Goal: Use online tool/utility: Utilize a website feature to perform a specific function

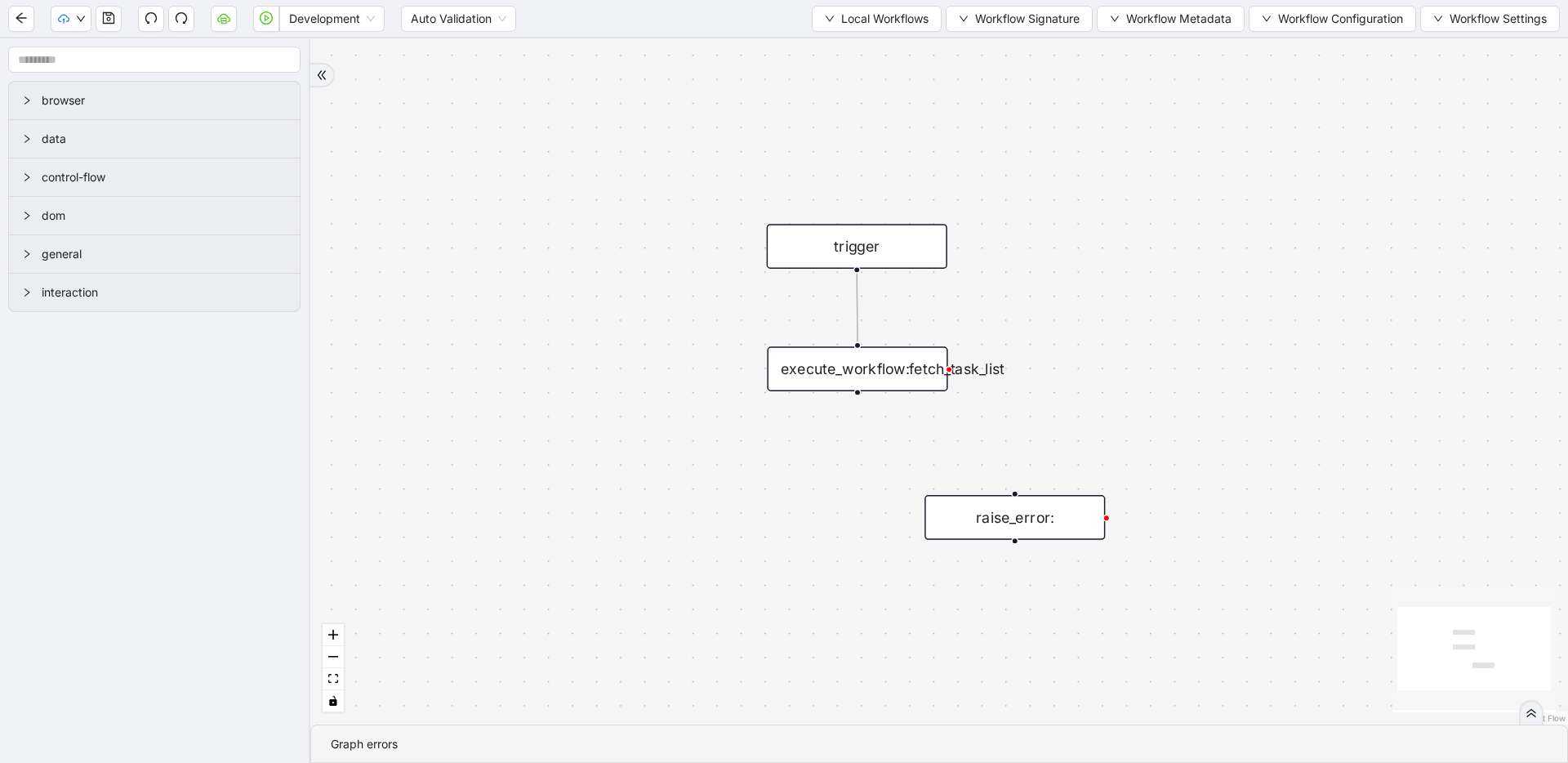
drag, startPoint x: 1228, startPoint y: 199, endPoint x: 1066, endPoint y: 371, distance: 236.3
click at [1066, 371] on div "trigger execute_workflow:fetch_task_list raise_error:" at bounding box center [939, 382] width 1258 height 687
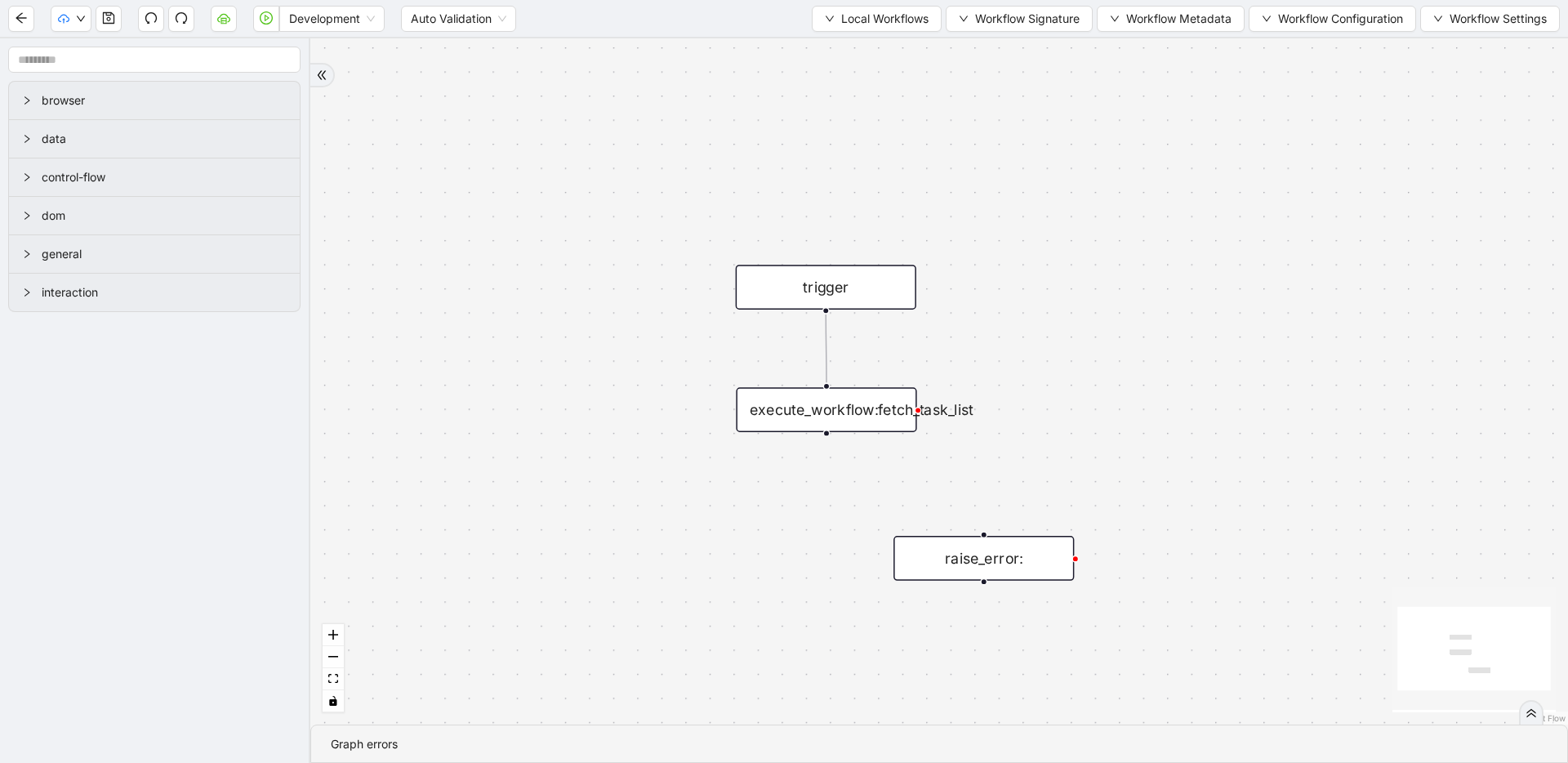
click at [826, 387] on div at bounding box center [828, 386] width 8 height 8
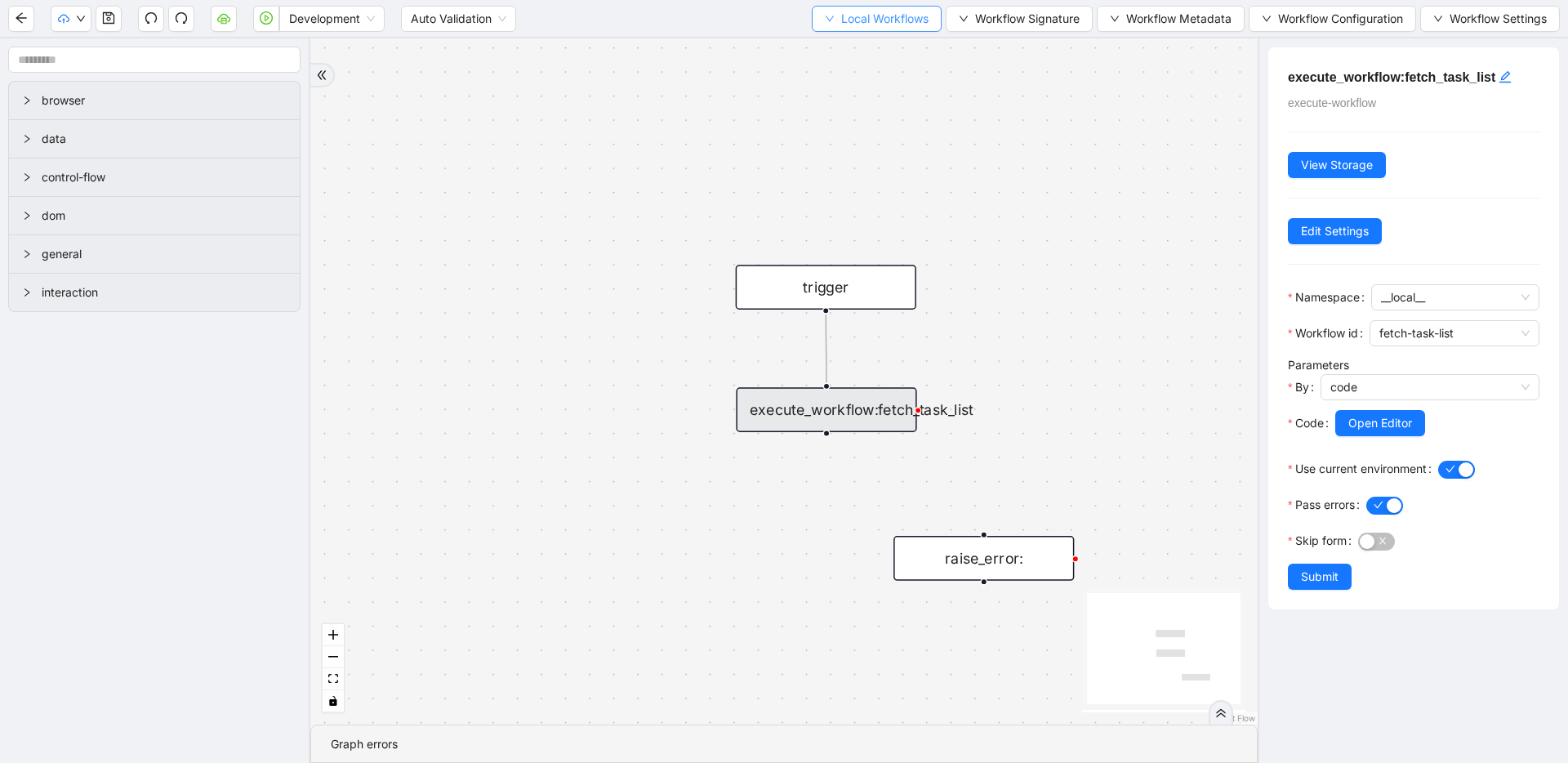
click at [825, 14] on icon "down" at bounding box center [829, 18] width 10 height 10
click at [835, 58] on span "Select" at bounding box center [869, 50] width 106 height 18
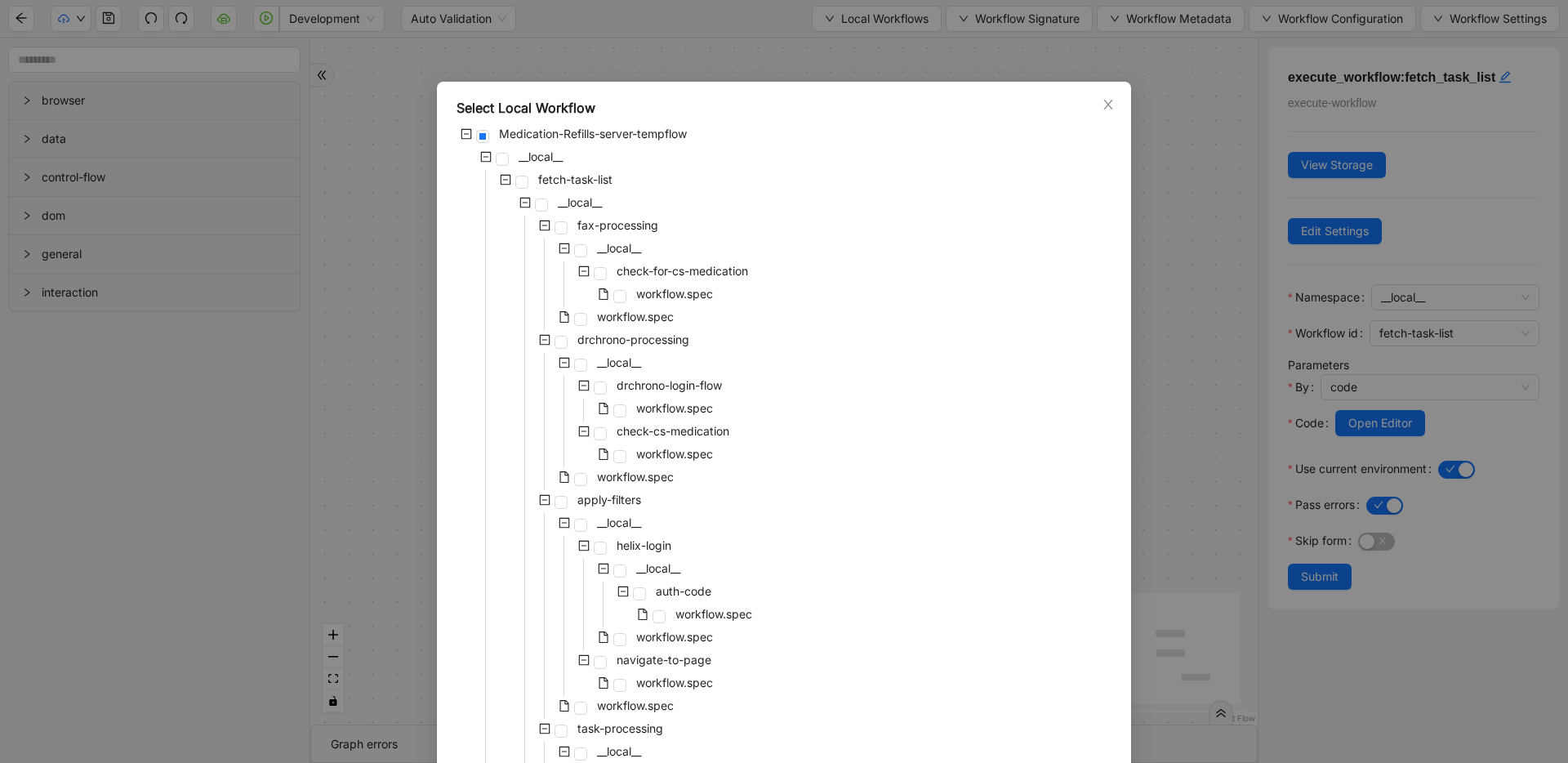
click at [521, 203] on icon "minus-square" at bounding box center [525, 203] width 12 height 12
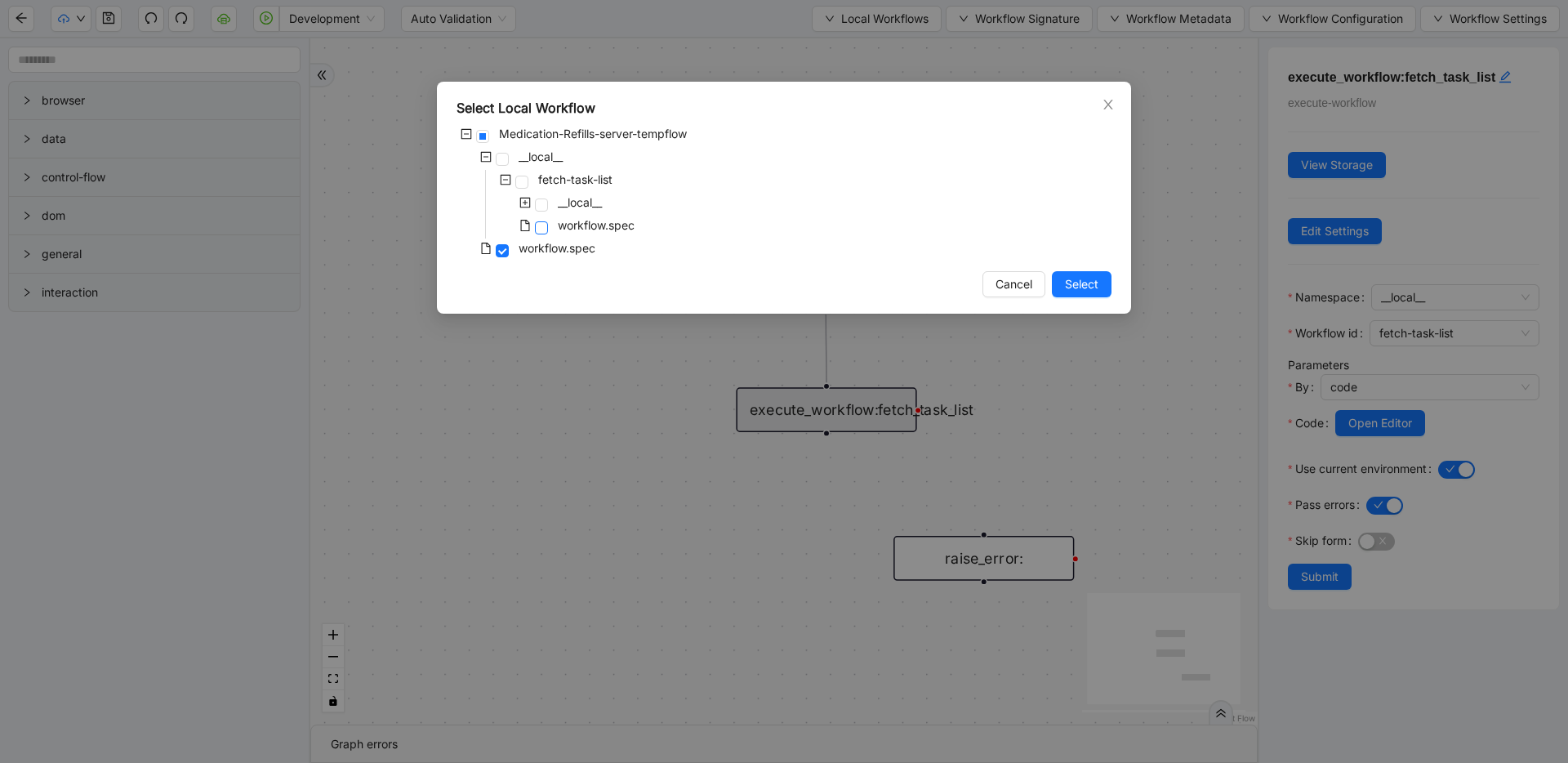
click at [541, 225] on span at bounding box center [541, 228] width 14 height 14
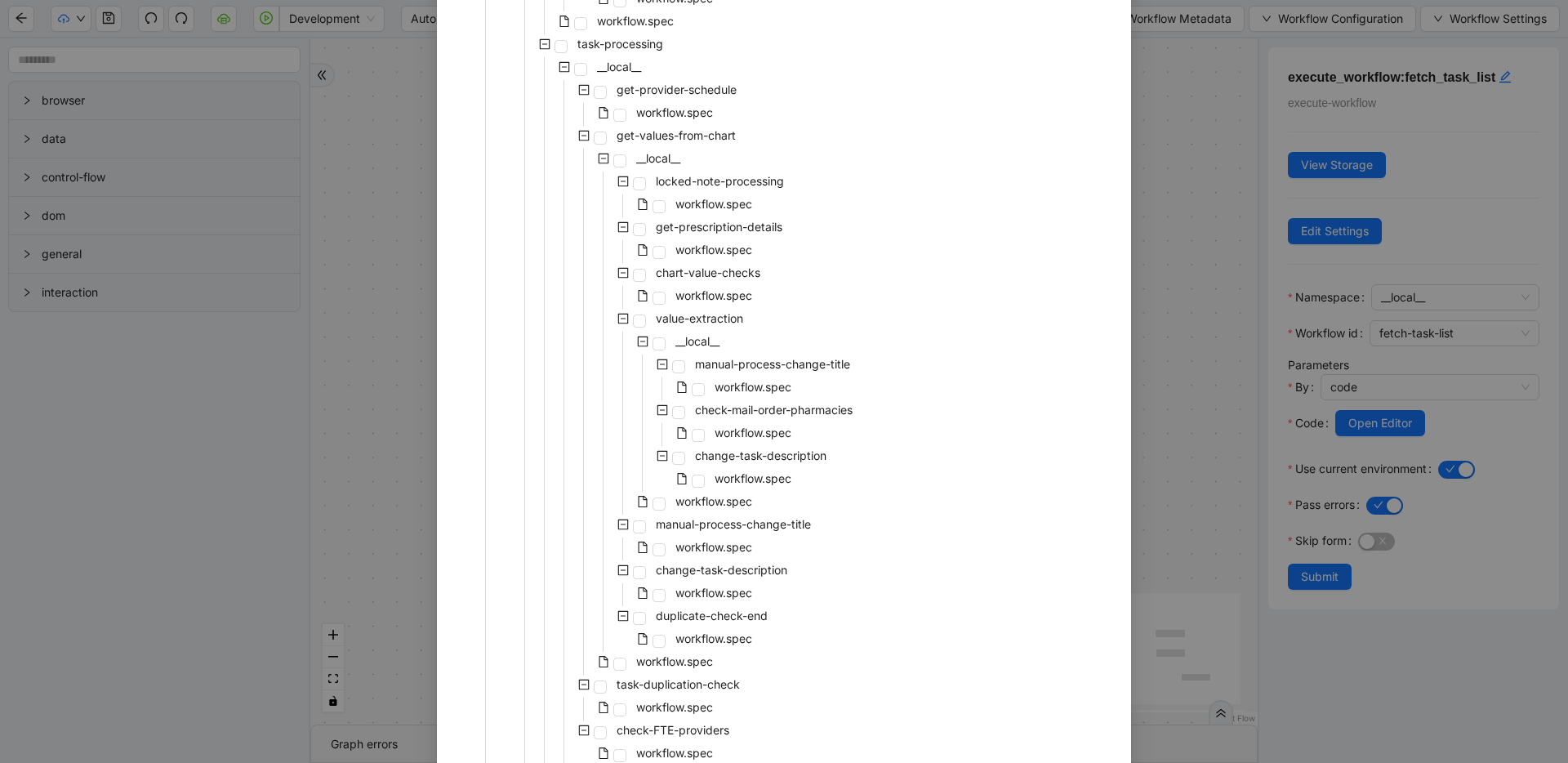
scroll to position [1241, 0]
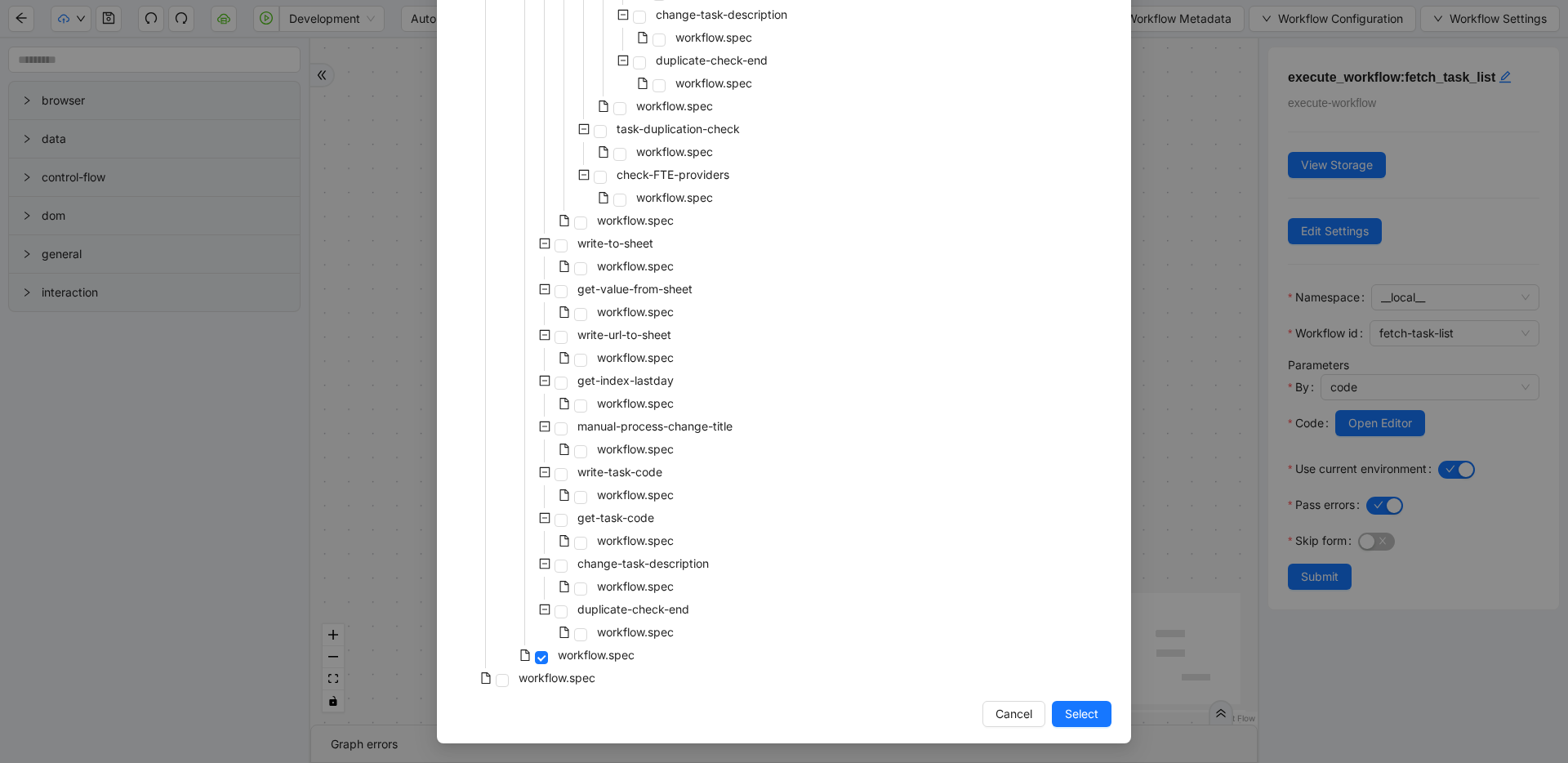
click at [1096, 709] on button "Select" at bounding box center [1082, 714] width 60 height 26
click at [1064, 703] on div "trigger execute_workflow:fetch_task_list raise_error:" at bounding box center [784, 382] width 947 height 687
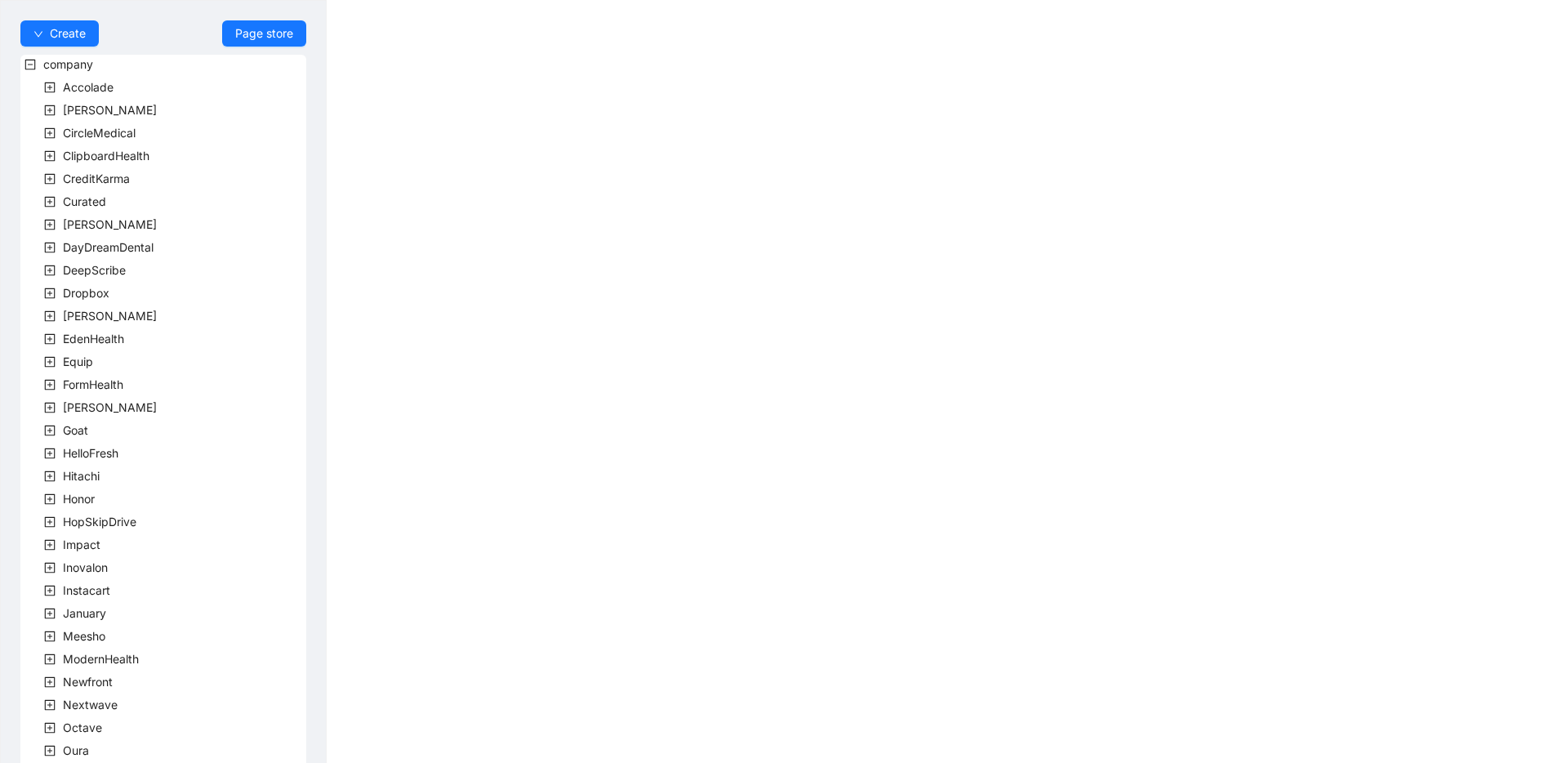
click at [46, 137] on icon "plus-square" at bounding box center [50, 133] width 12 height 12
click at [64, 154] on icon "plus-square" at bounding box center [70, 156] width 12 height 12
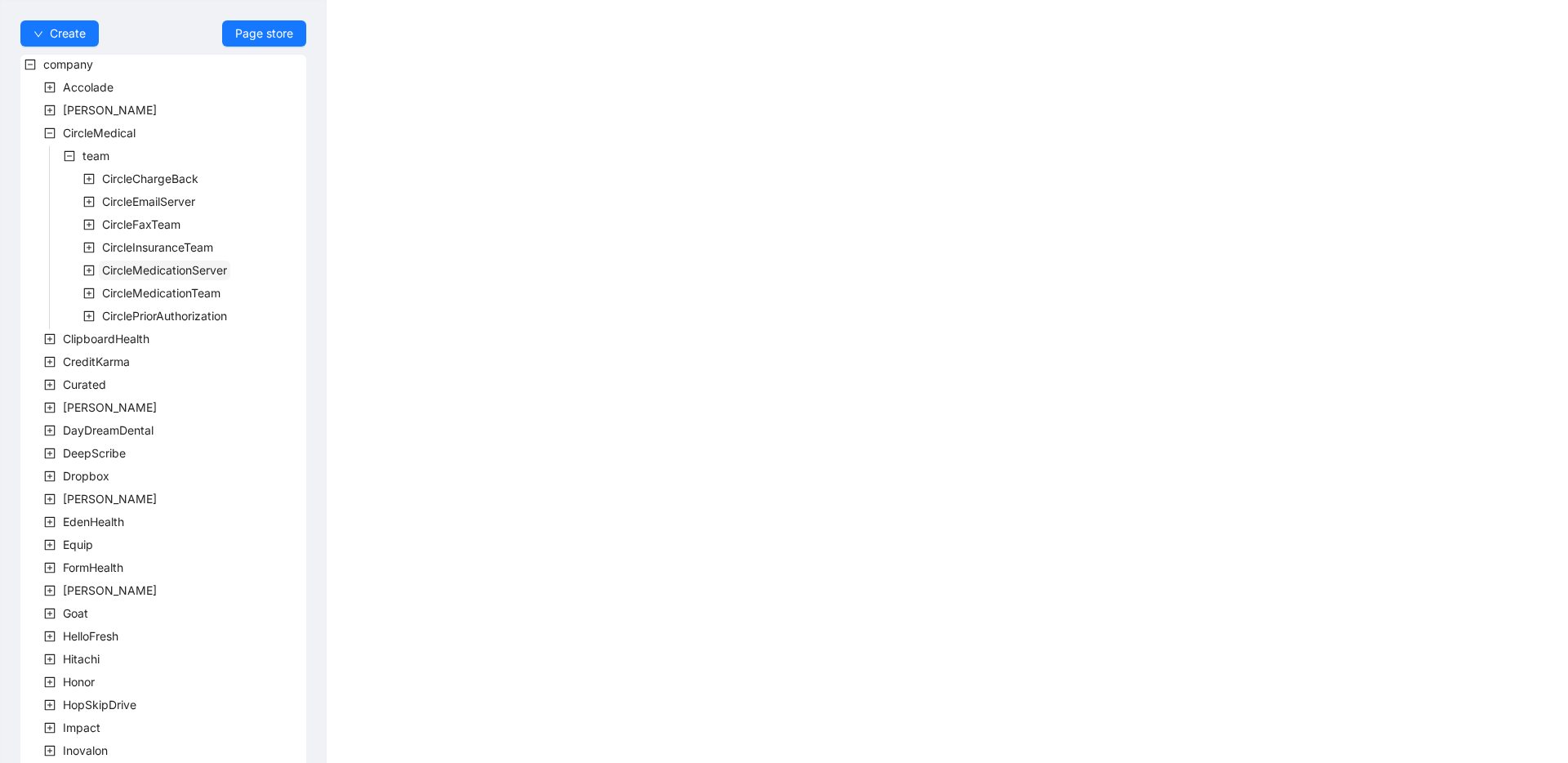
click at [178, 264] on span "CircleMedicationServer" at bounding box center [164, 270] width 125 height 14
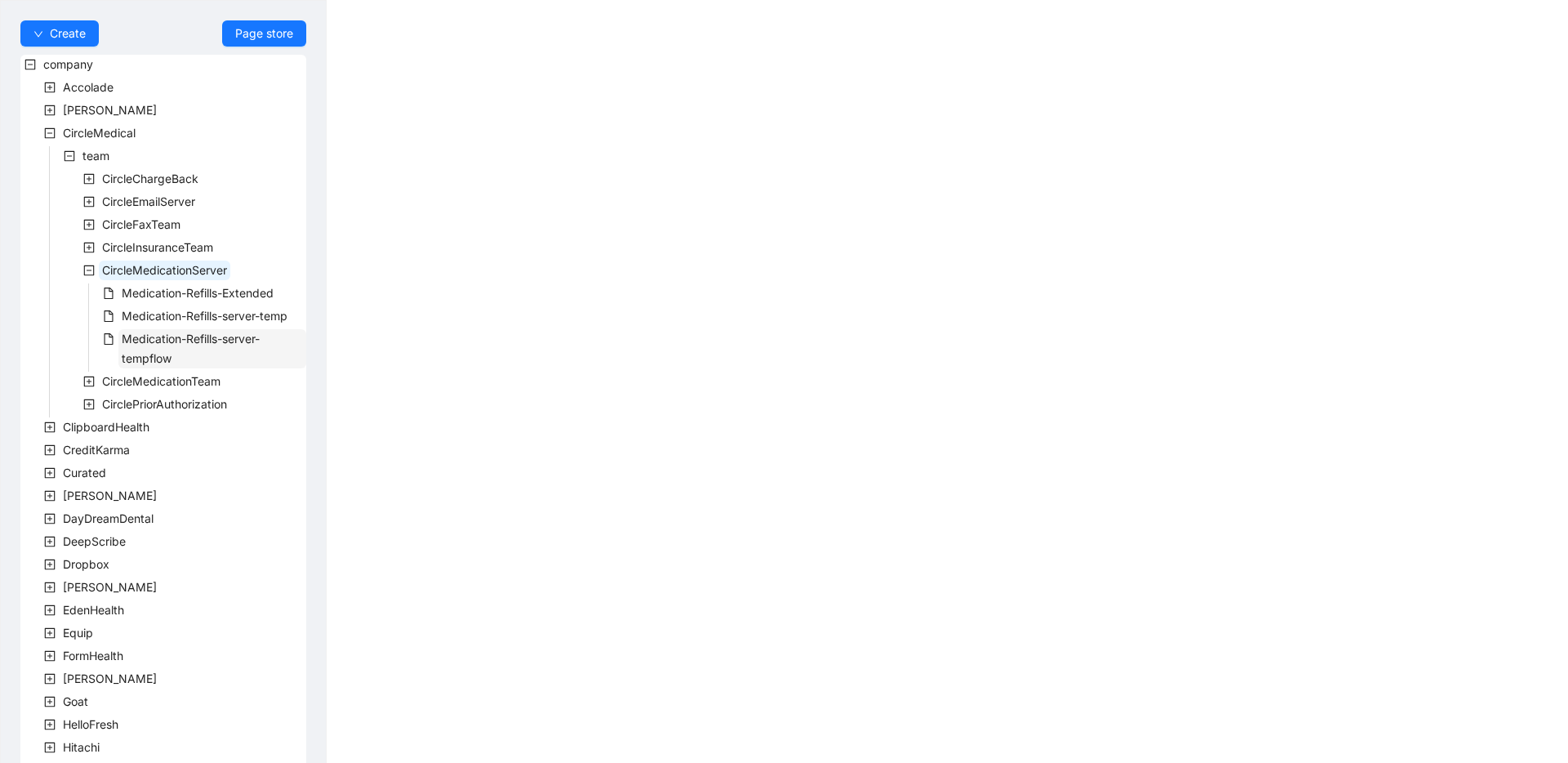
click at [247, 338] on span "Medication-Refills-server-tempflow" at bounding box center [190, 348] width 138 height 34
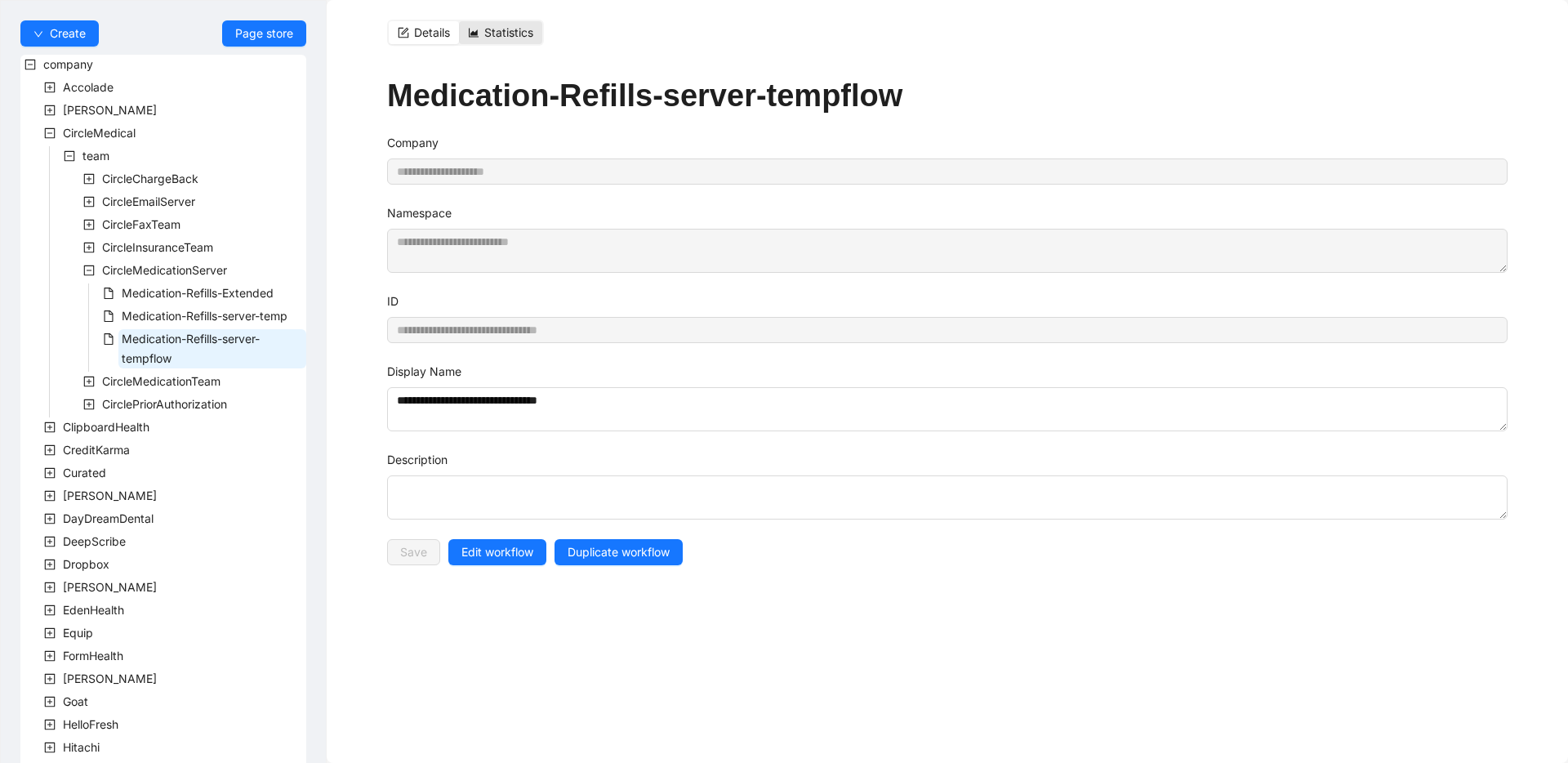
click at [505, 21] on div "Statistics" at bounding box center [501, 33] width 83 height 23
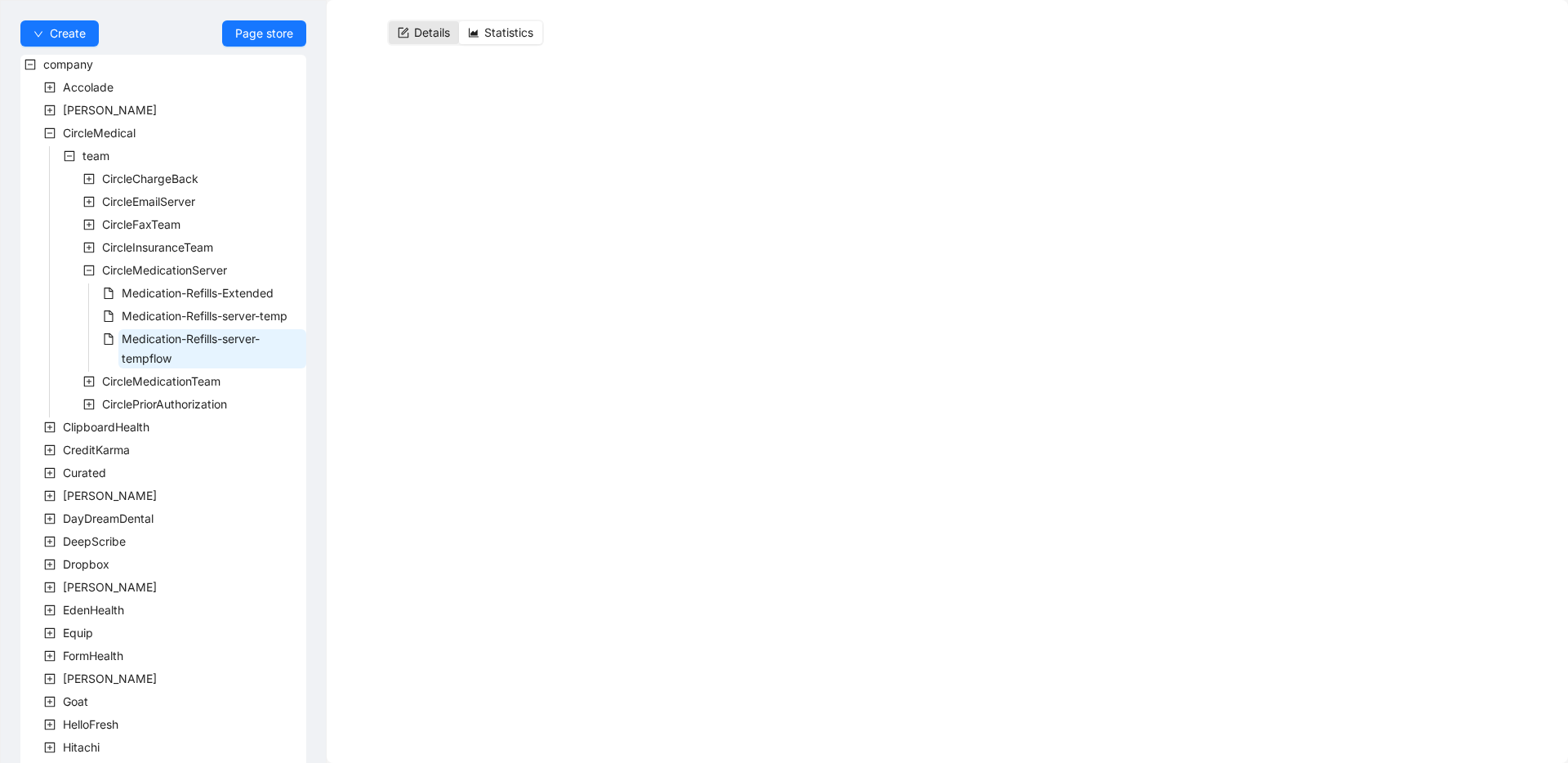
click at [432, 35] on span "Details" at bounding box center [431, 32] width 36 height 14
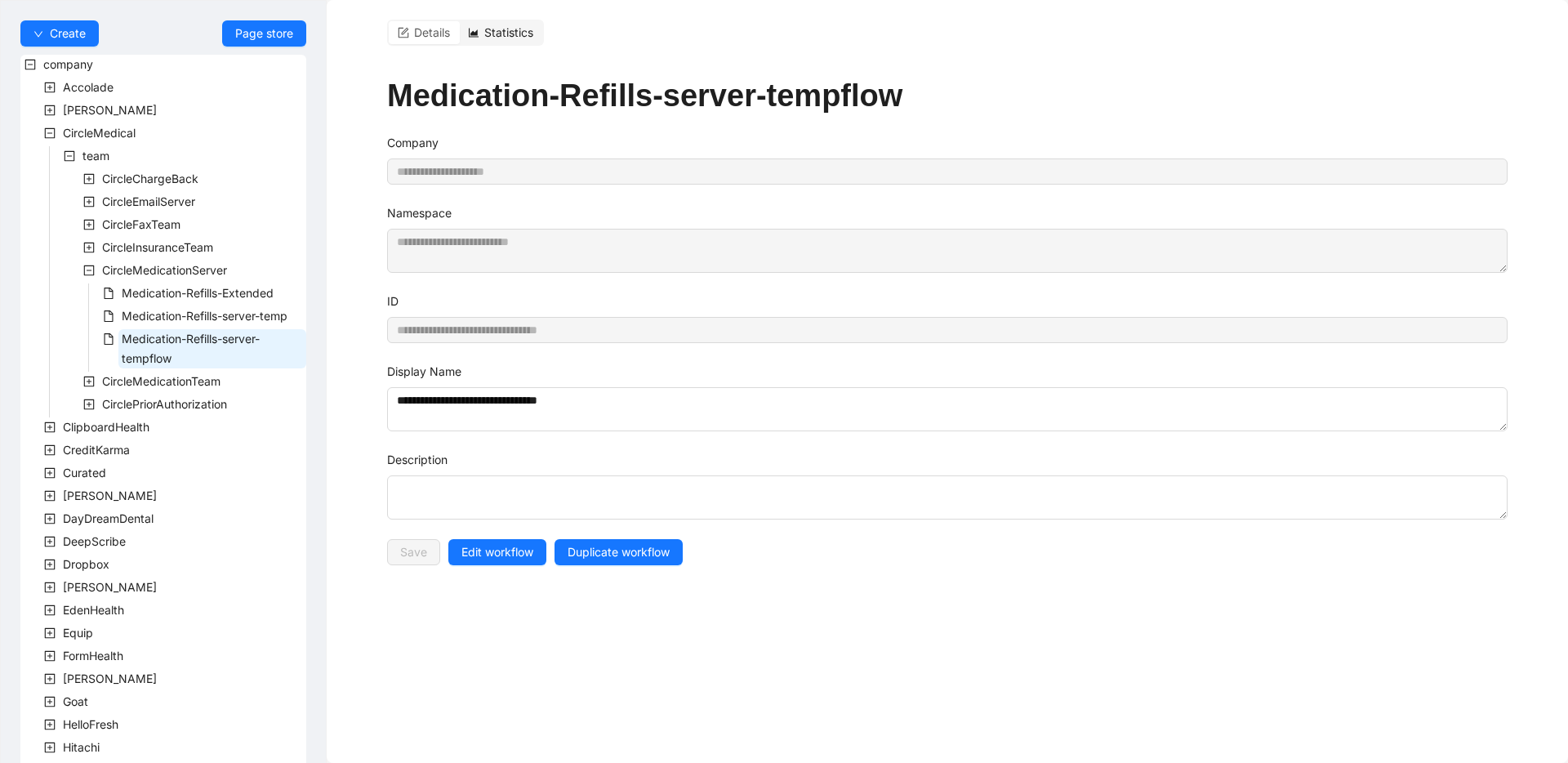
click at [515, 39] on span "Statistics" at bounding box center [508, 32] width 49 height 14
